Goal: Task Accomplishment & Management: Manage account settings

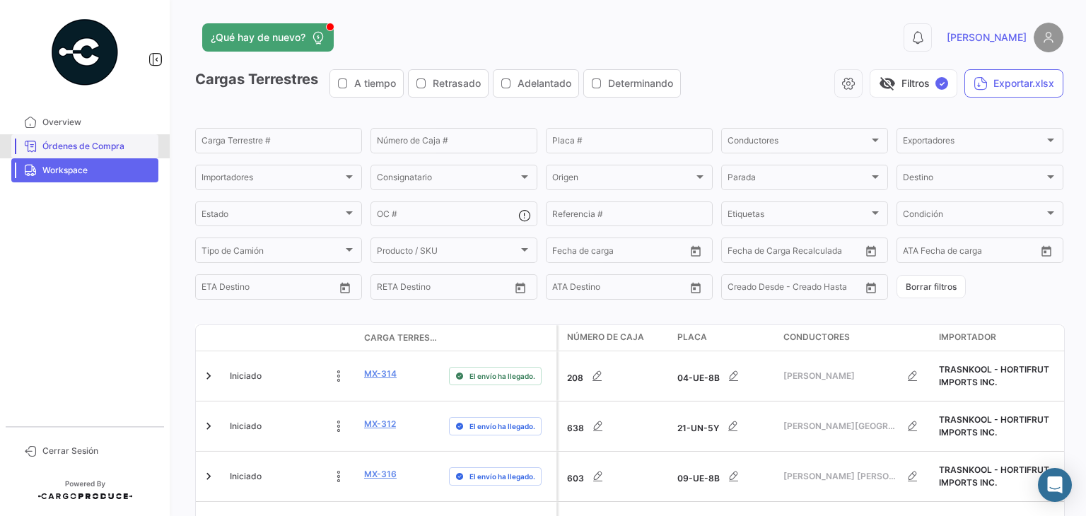
click at [112, 150] on span "Órdenes de Compra" at bounding box center [97, 146] width 110 height 13
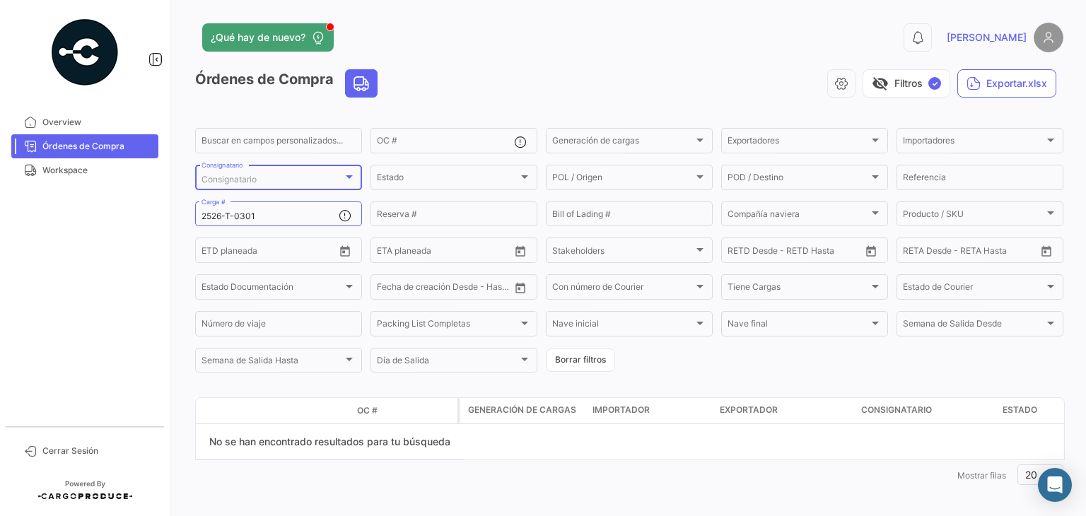
click at [256, 177] on span "Consignatario" at bounding box center [229, 179] width 55 height 11
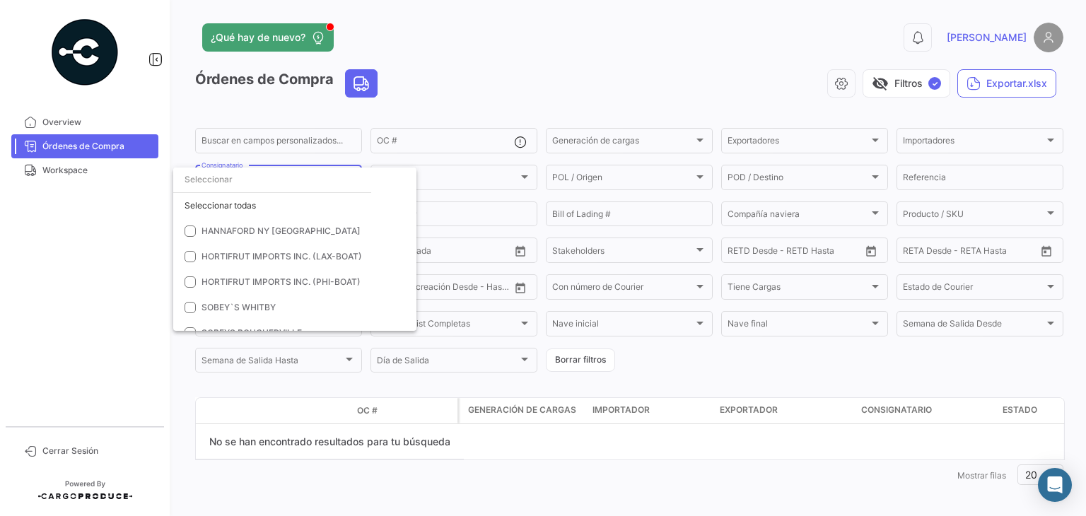
click at [294, 105] on div at bounding box center [543, 258] width 1086 height 516
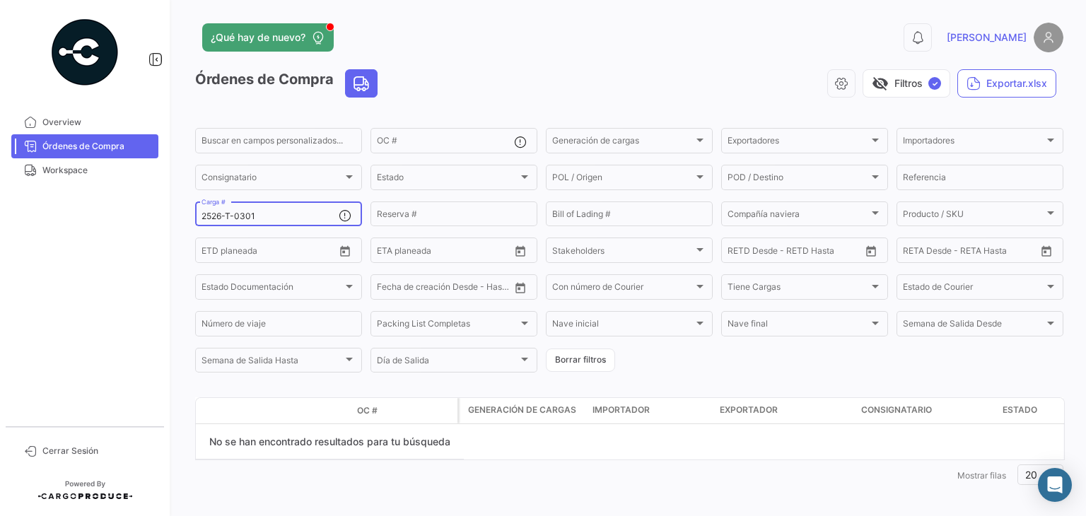
drag, startPoint x: 295, startPoint y: 219, endPoint x: 96, endPoint y: 216, distance: 198.7
click at [95, 216] on mat-sidenav-container "Overview Órdenes de Compra Workspace Cerrar Sesión ¿Qué hay de nuevo? 0 [PERSON…" at bounding box center [543, 258] width 1086 height 516
paste input "270"
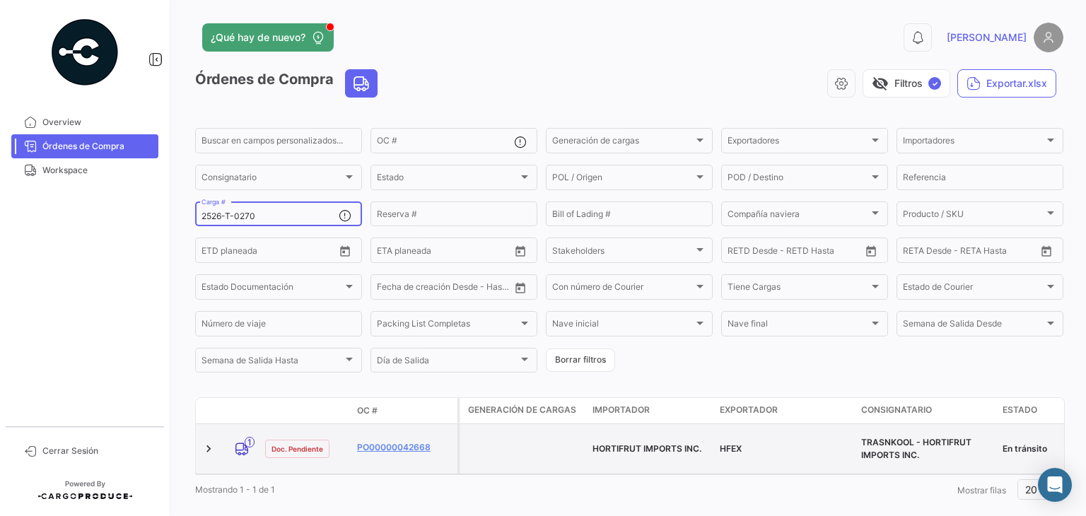
type input "2526-T-0270"
click at [379, 431] on datatable-body-cell "PO00000042668" at bounding box center [404, 448] width 106 height 49
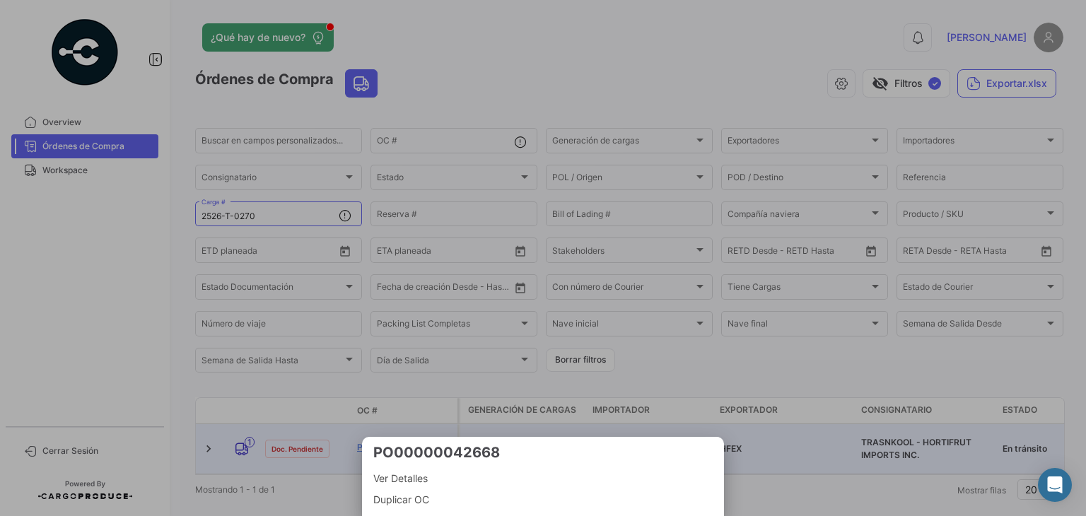
click at [385, 443] on h3 "PO00000042668" at bounding box center [542, 453] width 339 height 20
click at [342, 438] on div at bounding box center [543, 258] width 1086 height 516
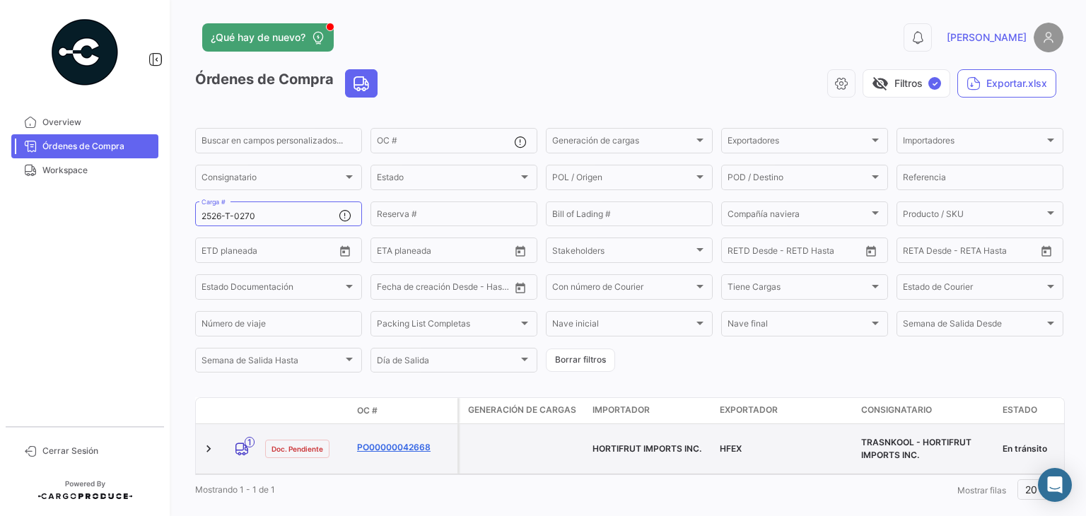
click at [404, 441] on link "PO00000042668" at bounding box center [404, 447] width 95 height 13
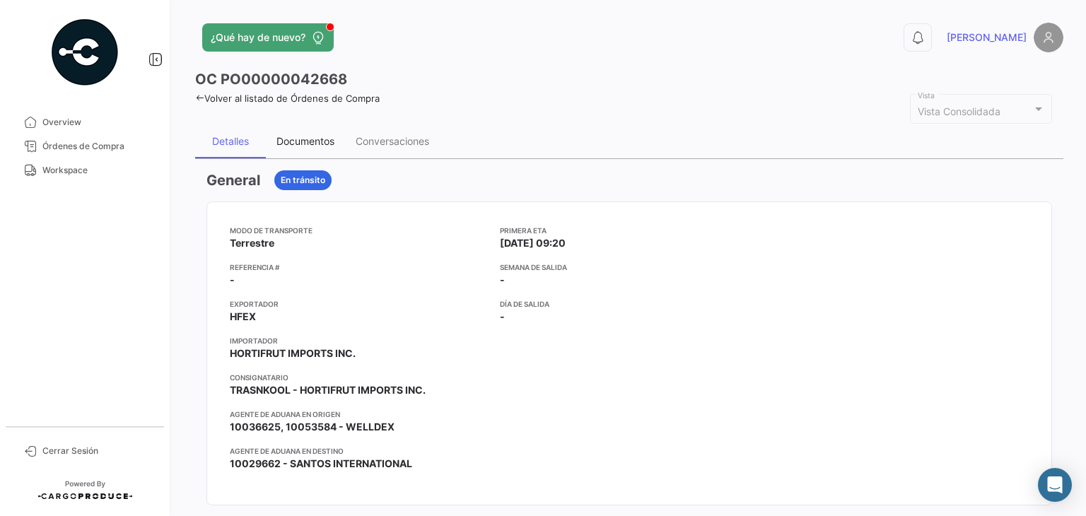
click at [317, 140] on div "Documentos" at bounding box center [305, 141] width 58 height 12
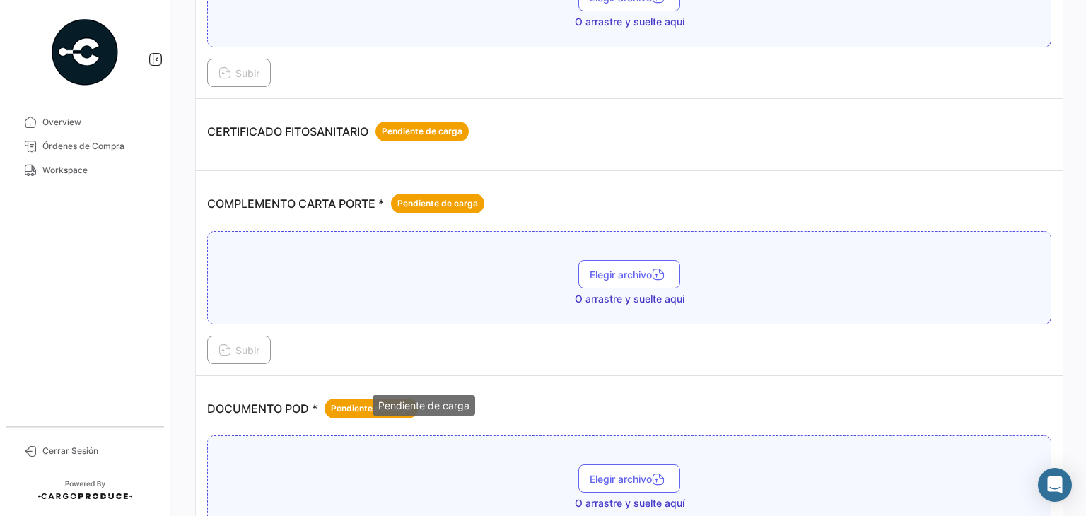
scroll to position [283, 0]
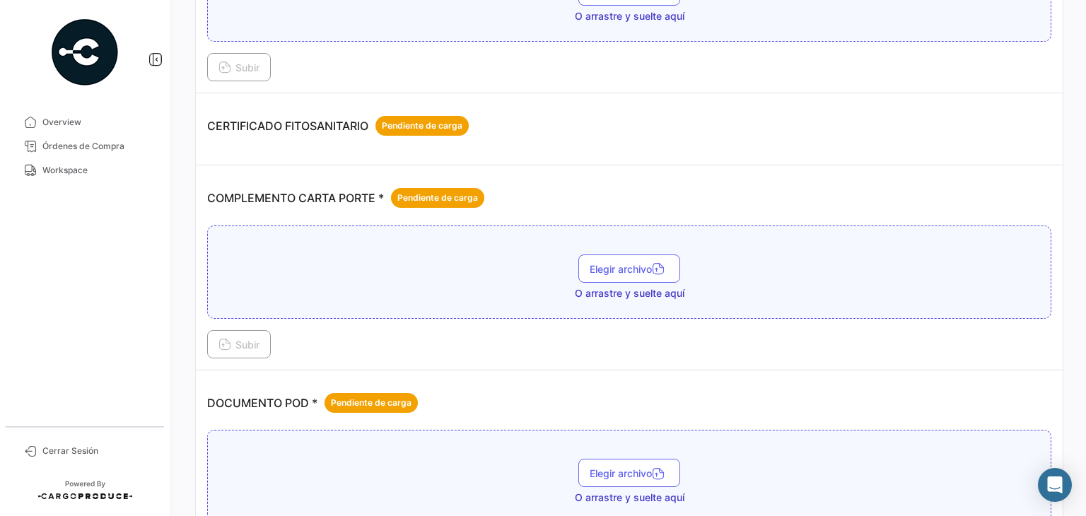
click at [332, 258] on div "Elegir archivo O arrastre y suelte aquí" at bounding box center [629, 278] width 829 height 46
drag, startPoint x: 235, startPoint y: 346, endPoint x: 237, endPoint y: 354, distance: 8.1
click at [237, 357] on td "COMPLEMENTO CARTA PORTE * Pendiente de carga BTCCP-31326.pdf, BTCCP-31326.xml E…" at bounding box center [629, 267] width 867 height 205
click at [238, 351] on button "Subir" at bounding box center [239, 344] width 64 height 28
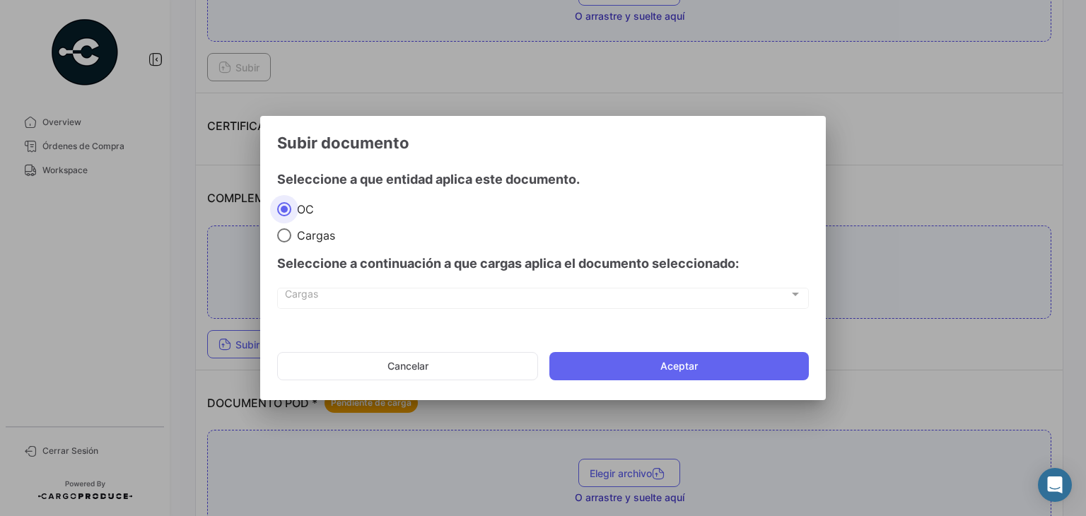
click at [300, 228] on label "Cargas" at bounding box center [543, 235] width 532 height 14
click at [291, 228] on input "Cargas" at bounding box center [284, 235] width 14 height 14
radio input "true"
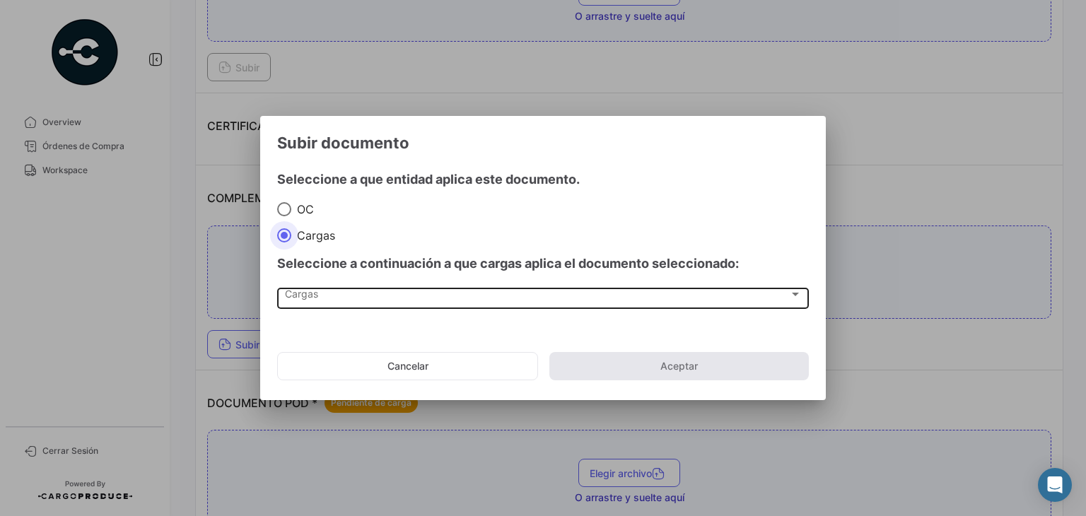
click at [317, 305] on div "Cargas Cargas" at bounding box center [543, 297] width 517 height 24
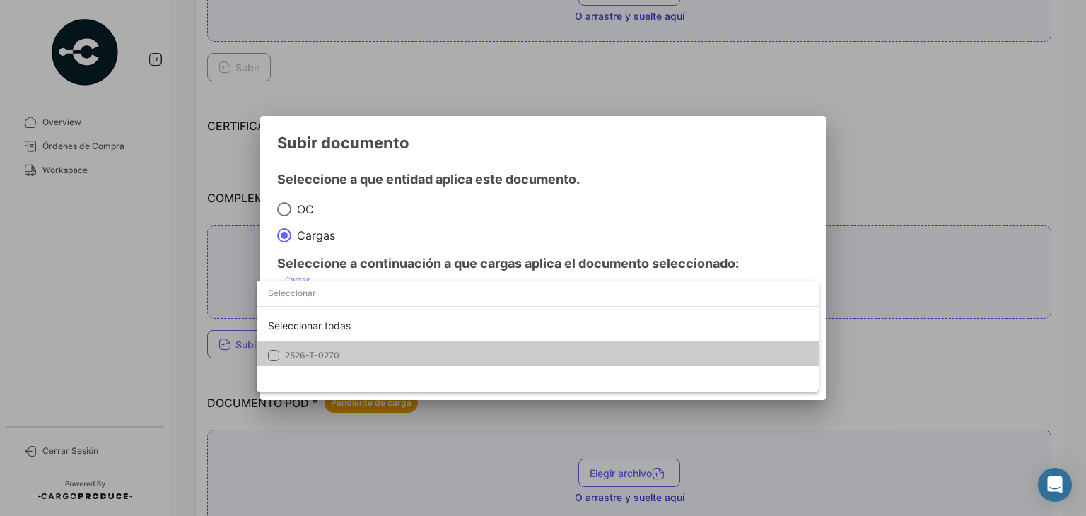
click at [321, 354] on span "2526-T-0270" at bounding box center [312, 355] width 54 height 11
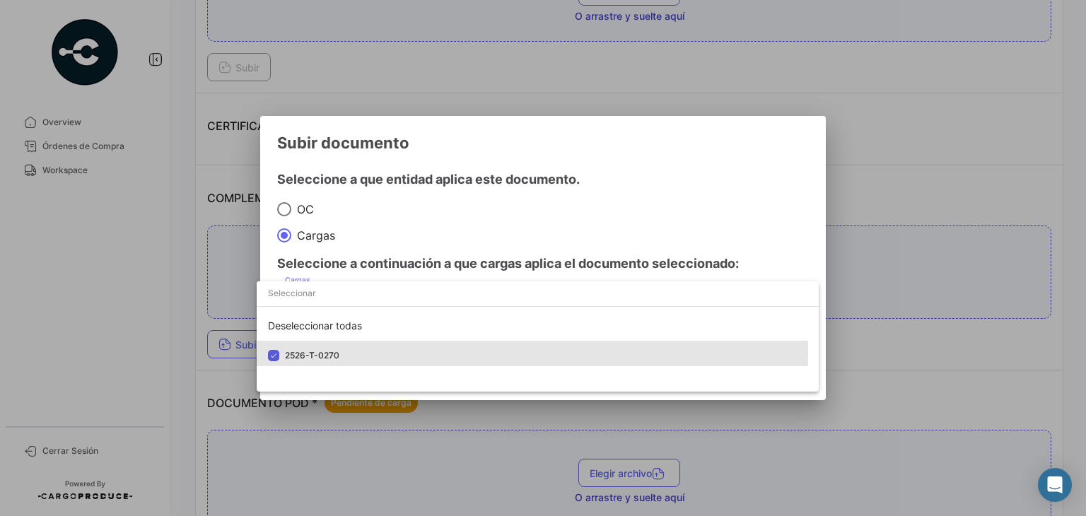
click at [370, 267] on div at bounding box center [543, 258] width 1086 height 516
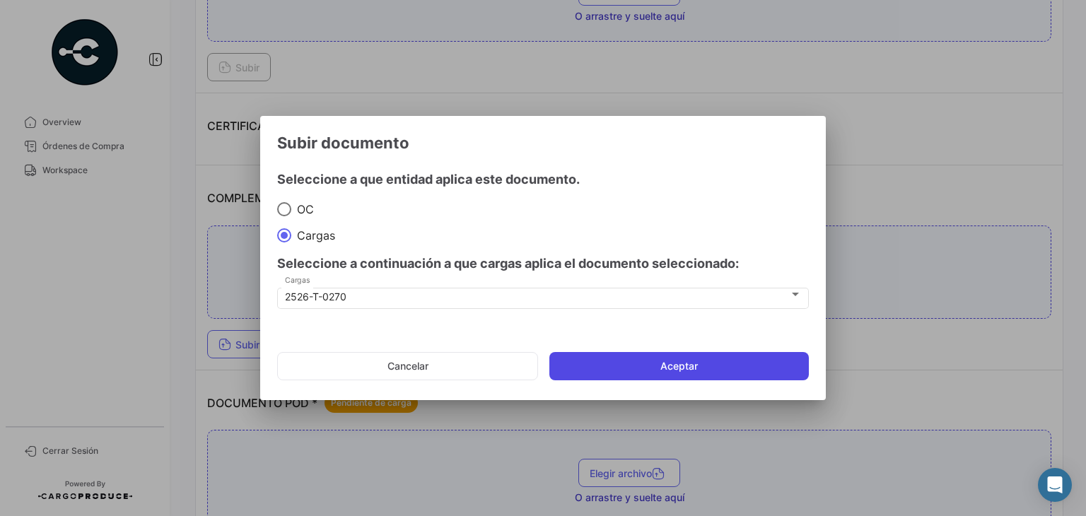
click at [566, 367] on button "Aceptar" at bounding box center [679, 366] width 260 height 28
